Goal: Information Seeking & Learning: Learn about a topic

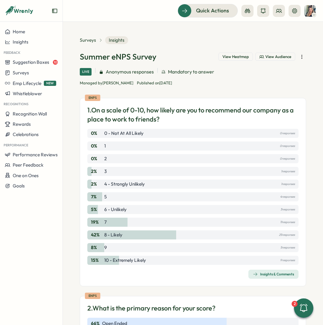
click at [104, 221] on p "7" at bounding box center [105, 222] width 2 height 7
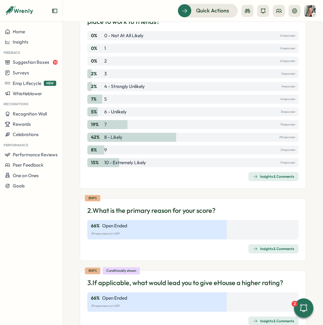
scroll to position [99, 0]
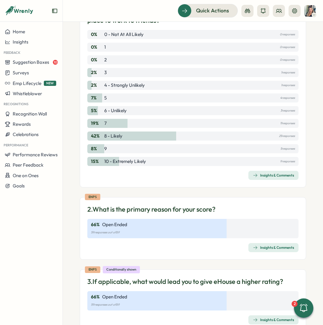
click at [272, 246] on div "Insights & Comments" at bounding box center [273, 247] width 41 height 5
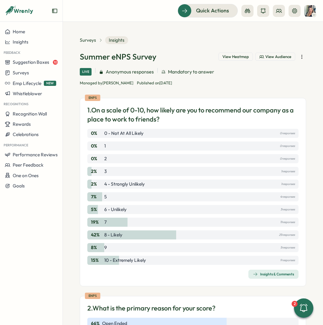
scroll to position [125, 0]
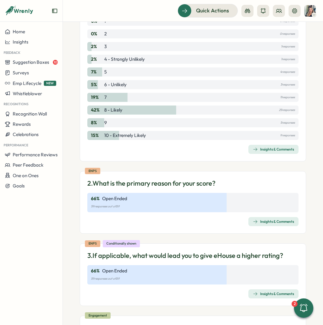
click at [268, 295] on div "Insights & Comments" at bounding box center [273, 293] width 41 height 5
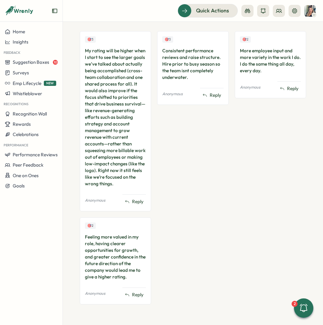
scroll to position [202, 0]
